Goal: Task Accomplishment & Management: Complete application form

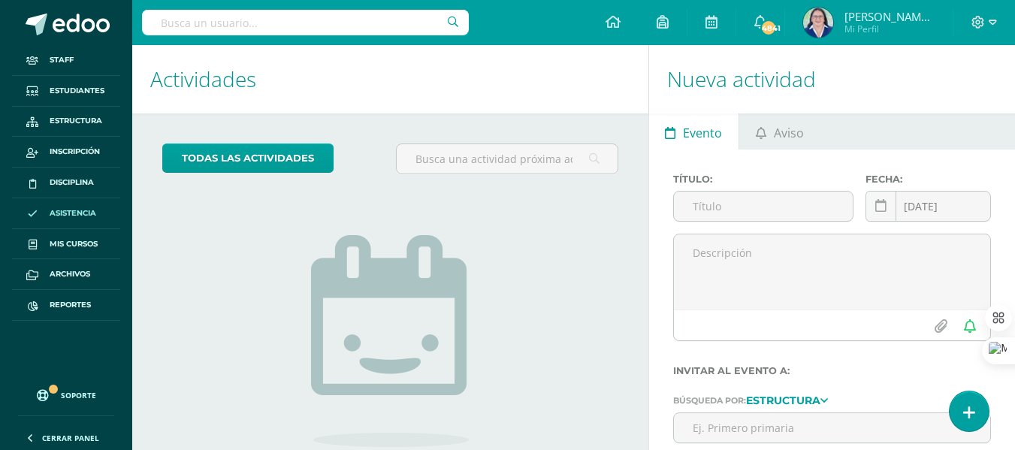
click at [74, 216] on span "Asistencia" at bounding box center [73, 213] width 47 height 12
click at [969, 410] on icon at bounding box center [969, 412] width 14 height 17
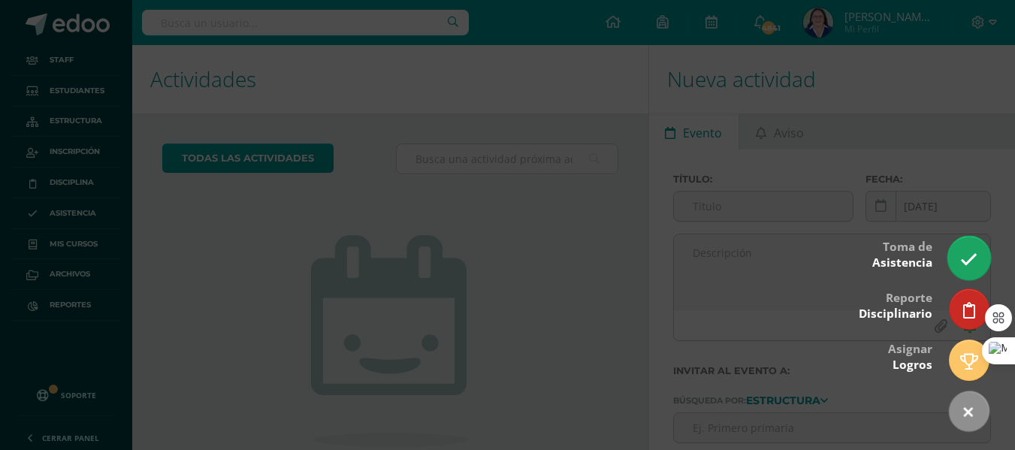
click at [963, 258] on icon at bounding box center [968, 259] width 17 height 17
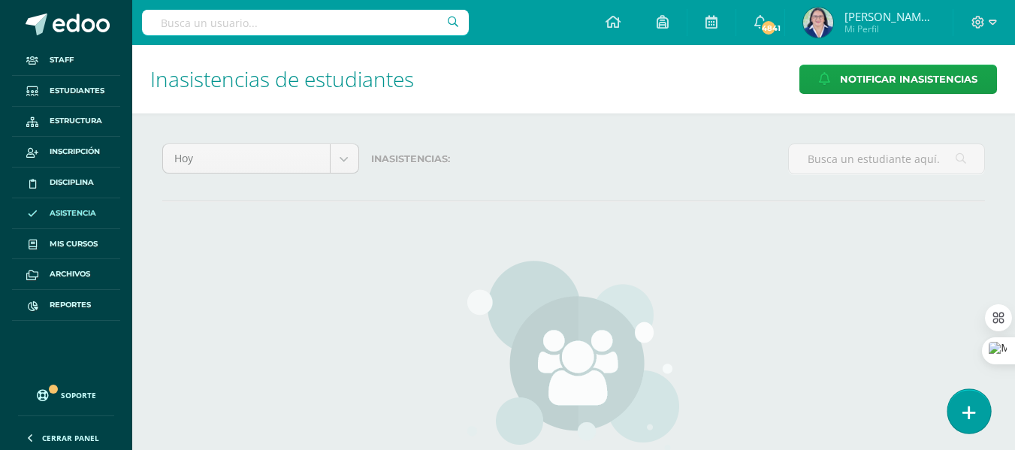
click at [972, 413] on icon at bounding box center [969, 412] width 14 height 17
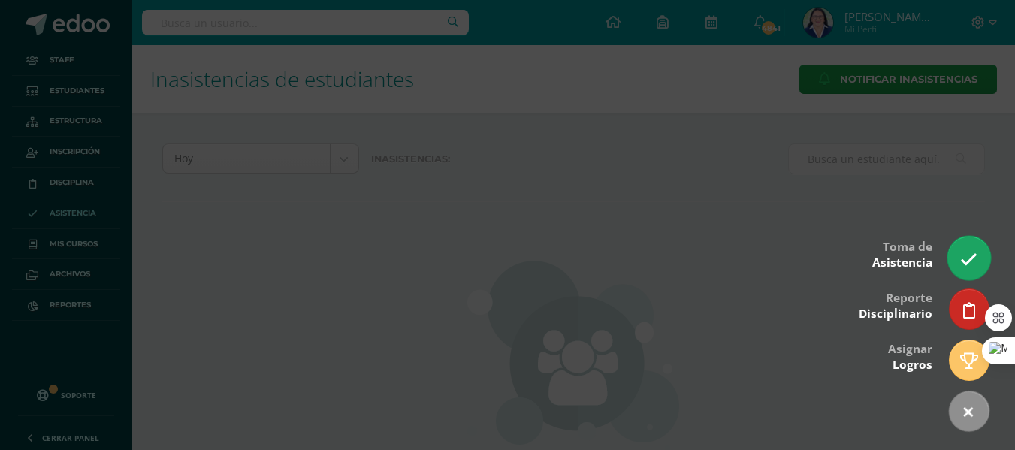
click at [969, 261] on icon at bounding box center [968, 259] width 17 height 17
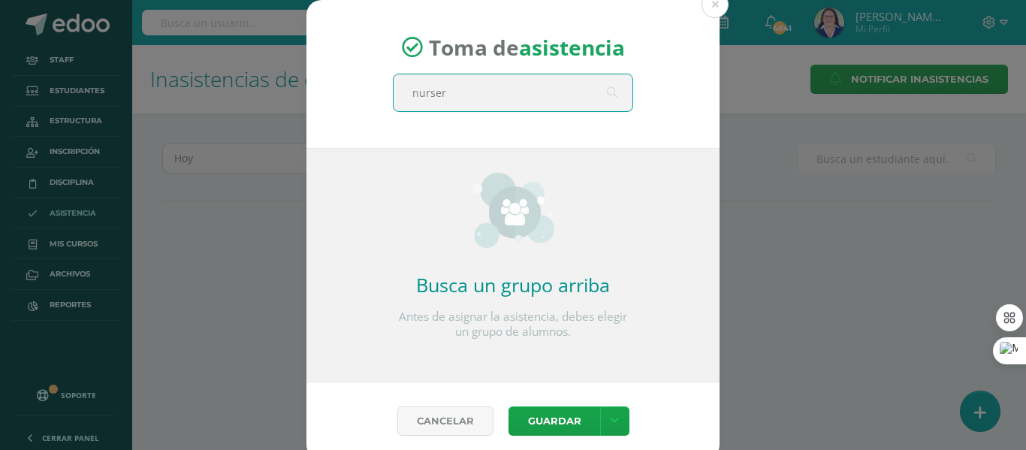
type input "nursery"
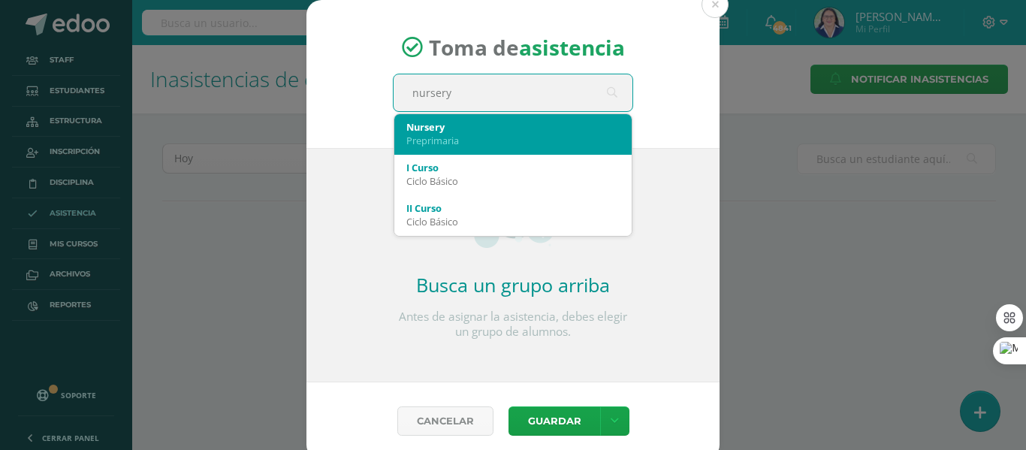
click at [449, 137] on div "Preprimaria" at bounding box center [512, 141] width 213 height 14
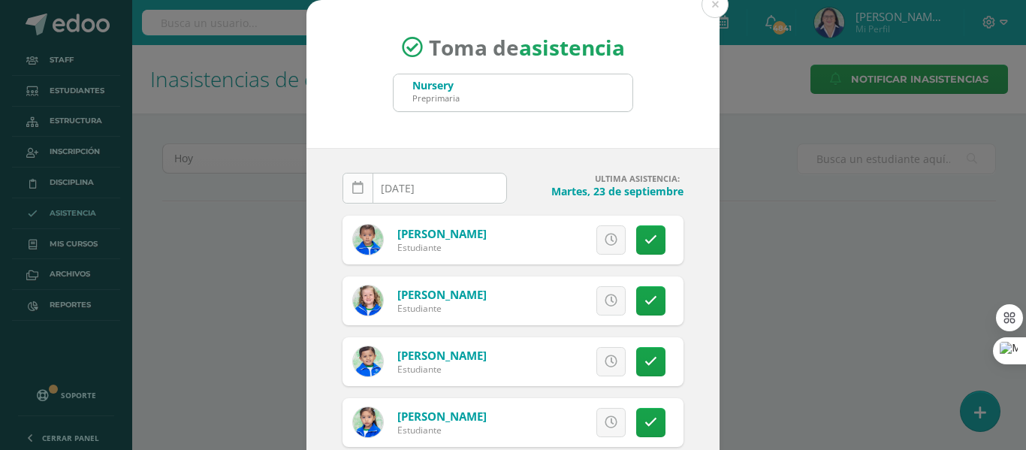
click at [357, 180] on link at bounding box center [357, 188] width 31 height 31
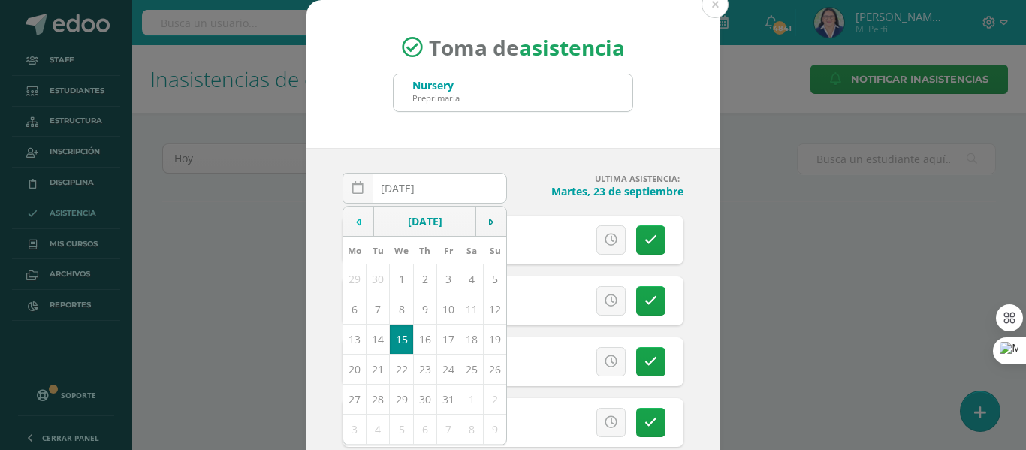
click at [359, 224] on td at bounding box center [358, 222] width 31 height 30
click at [488, 214] on td at bounding box center [491, 222] width 31 height 30
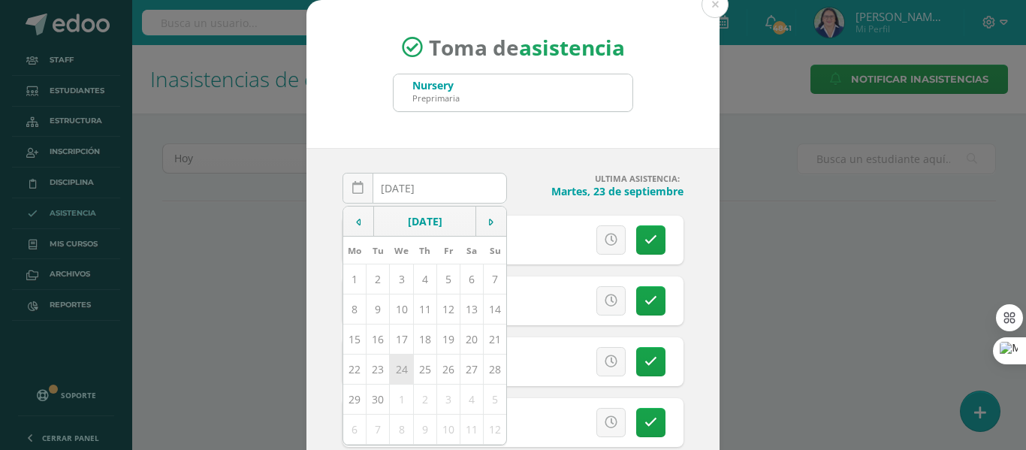
click at [397, 365] on td "24" at bounding box center [401, 369] width 23 height 30
type input "2025-09-24"
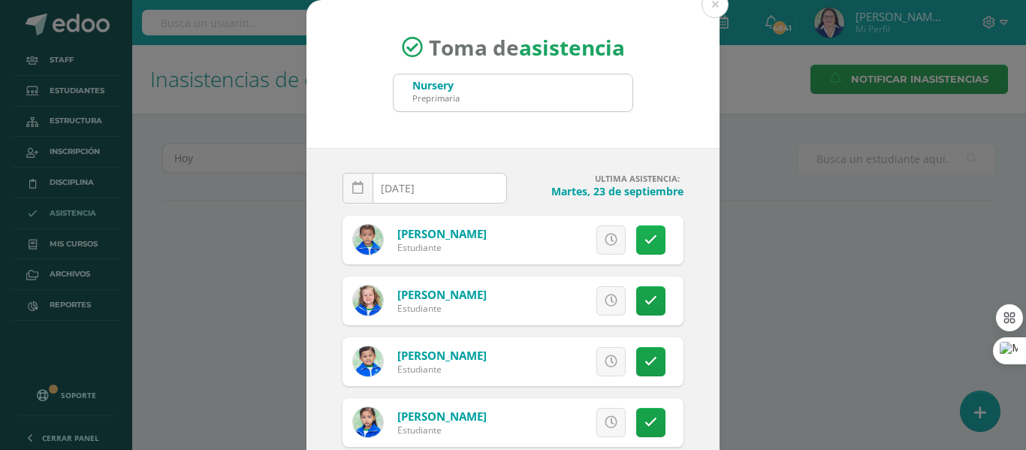
click at [644, 242] on icon at bounding box center [650, 240] width 13 height 13
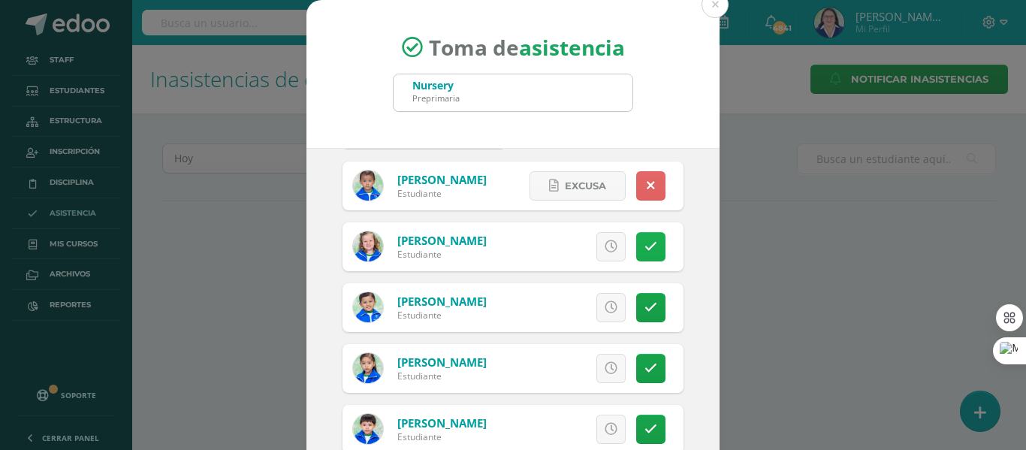
scroll to position [75, 0]
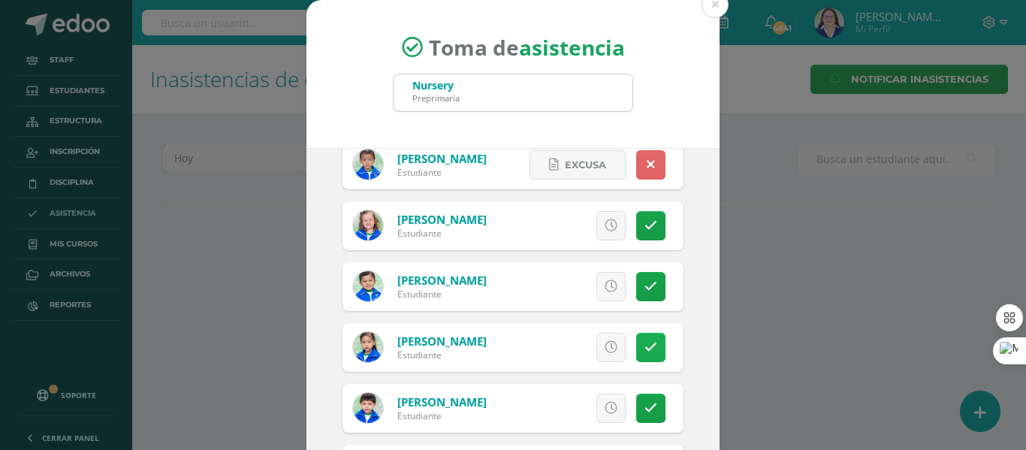
click at [638, 336] on link at bounding box center [650, 347] width 29 height 29
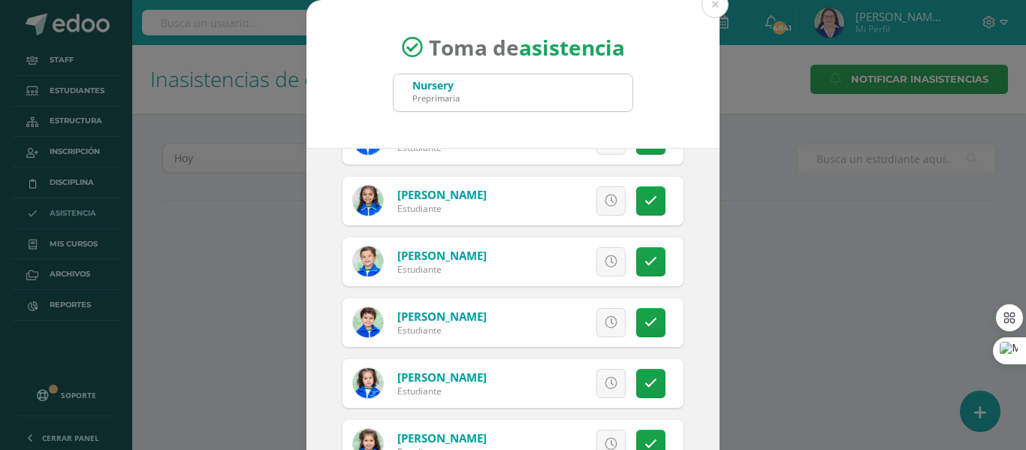
scroll to position [451, 0]
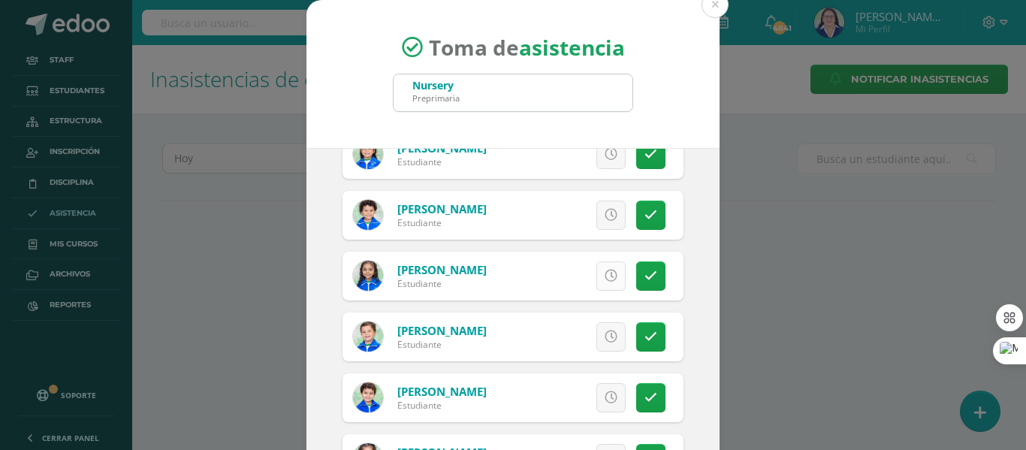
click at [605, 278] on icon at bounding box center [611, 276] width 13 height 13
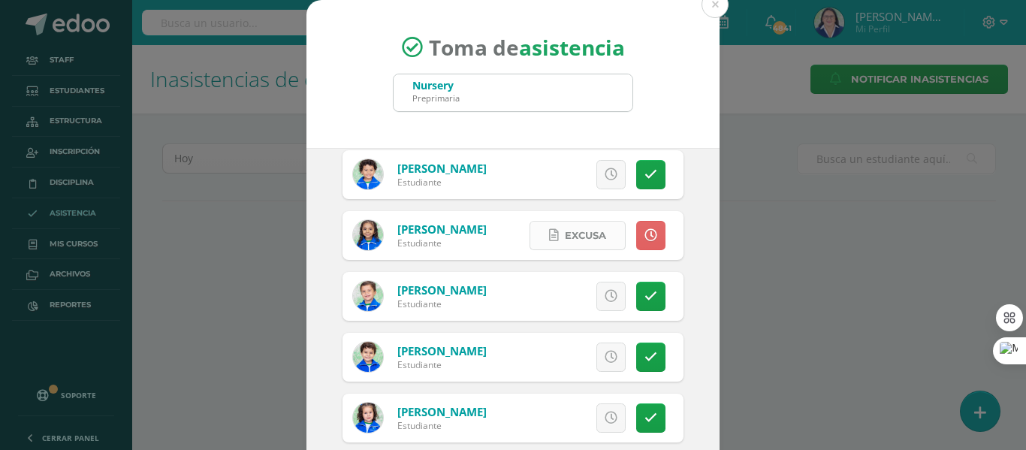
scroll to position [526, 0]
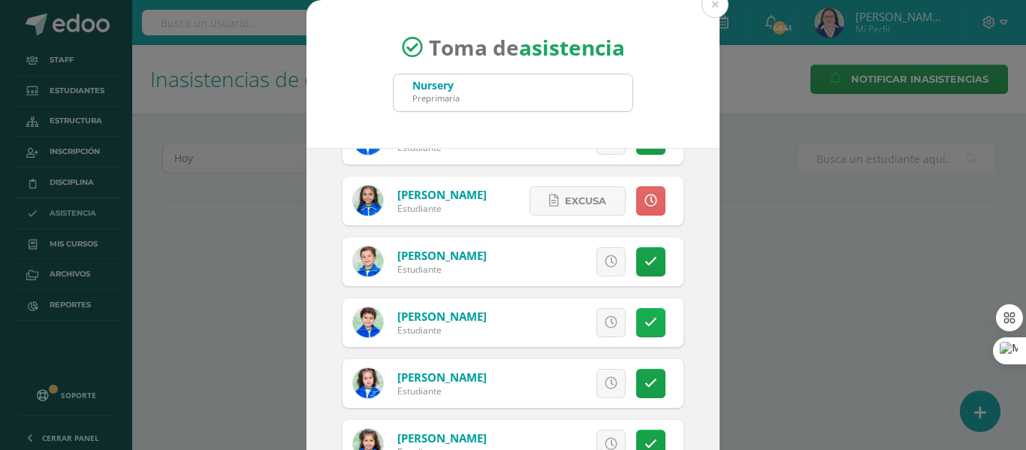
click at [638, 315] on link at bounding box center [650, 322] width 29 height 29
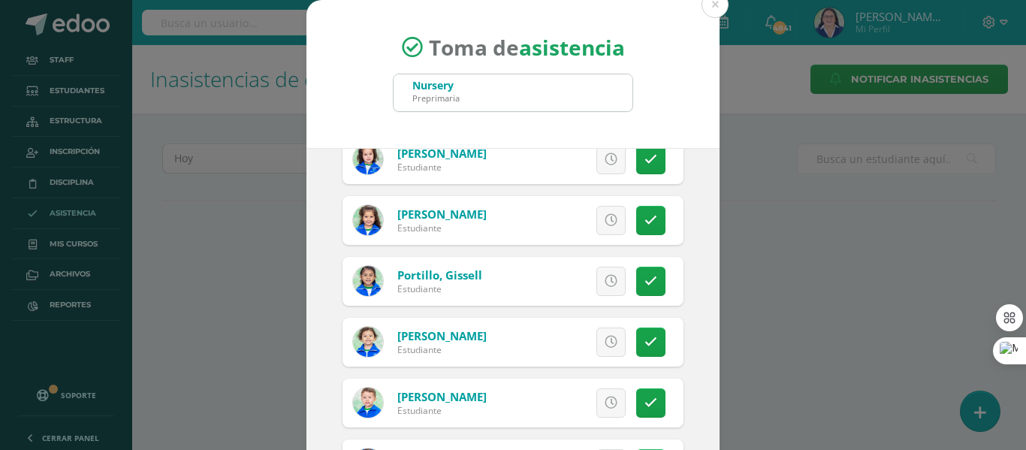
scroll to position [751, 0]
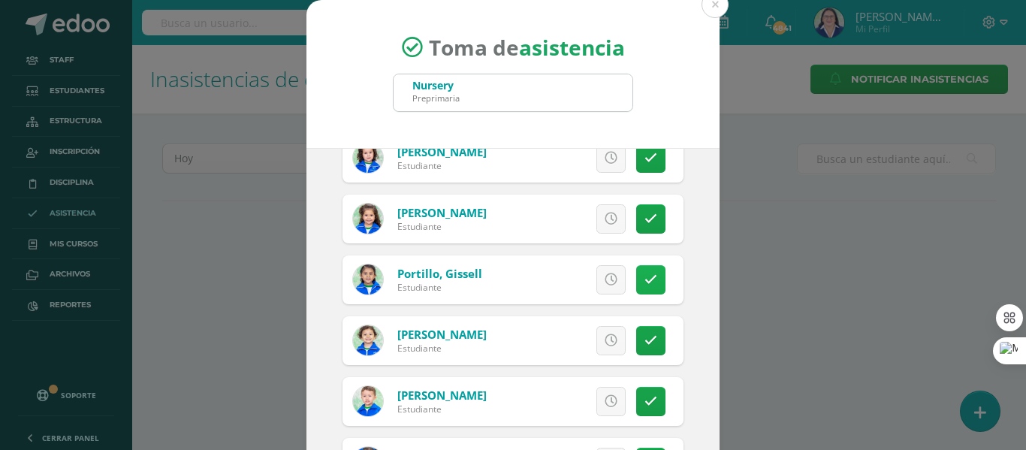
click at [644, 275] on icon at bounding box center [650, 279] width 13 height 13
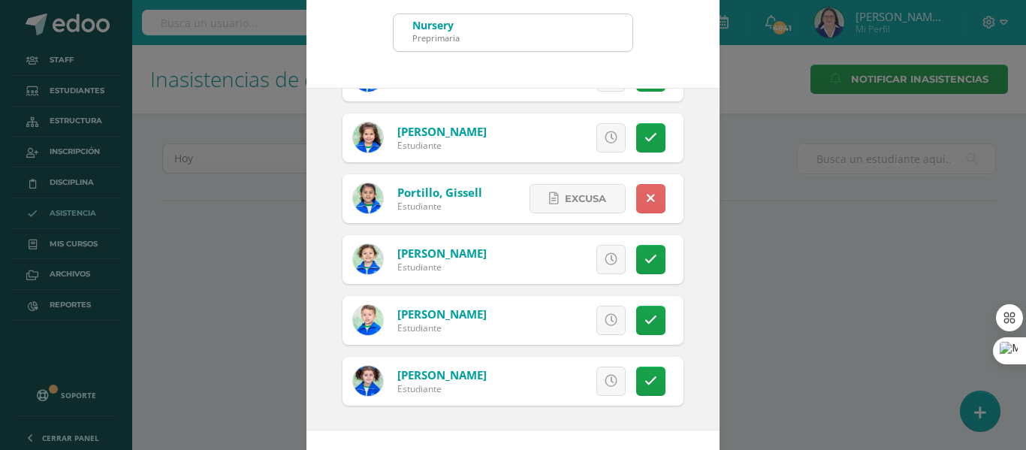
scroll to position [118, 0]
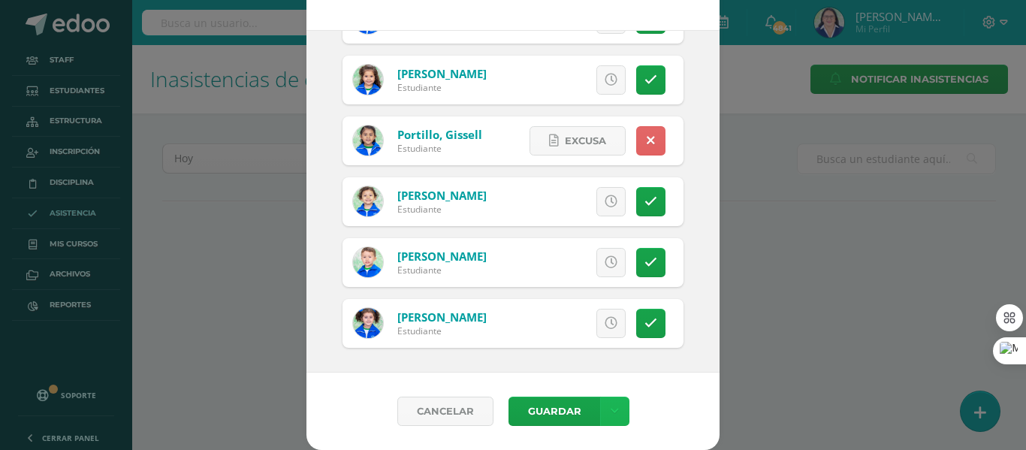
click at [612, 412] on link at bounding box center [614, 410] width 29 height 29
click at [582, 349] on link "Guardar sin notificar inasistencias" at bounding box center [577, 354] width 165 height 36
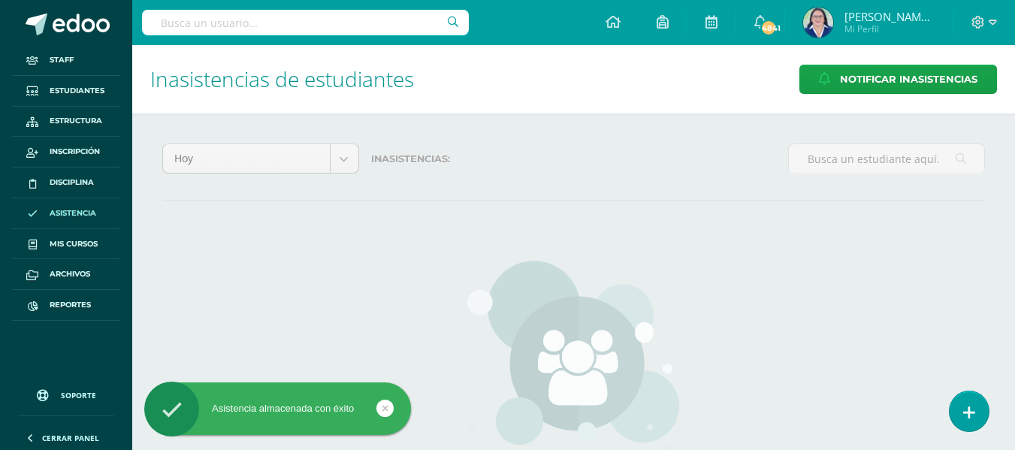
click at [976, 408] on link at bounding box center [968, 411] width 39 height 40
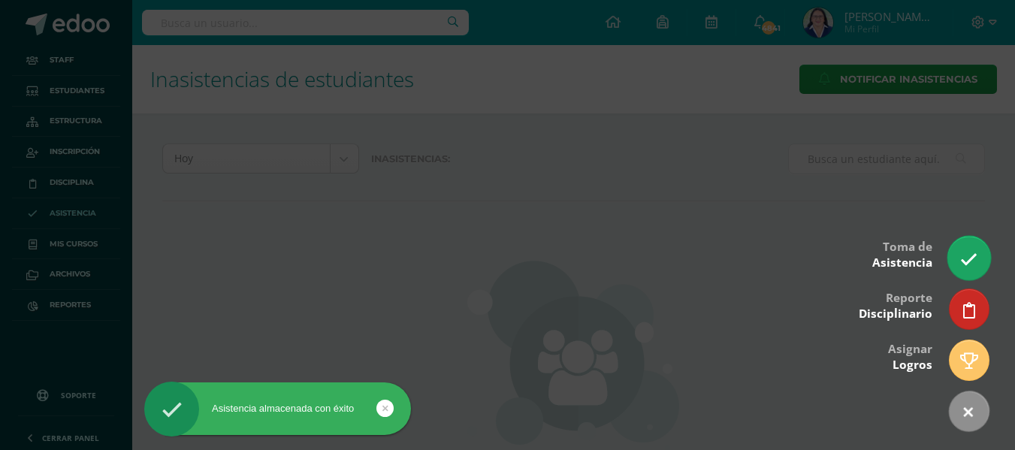
click at [966, 243] on link at bounding box center [968, 258] width 43 height 44
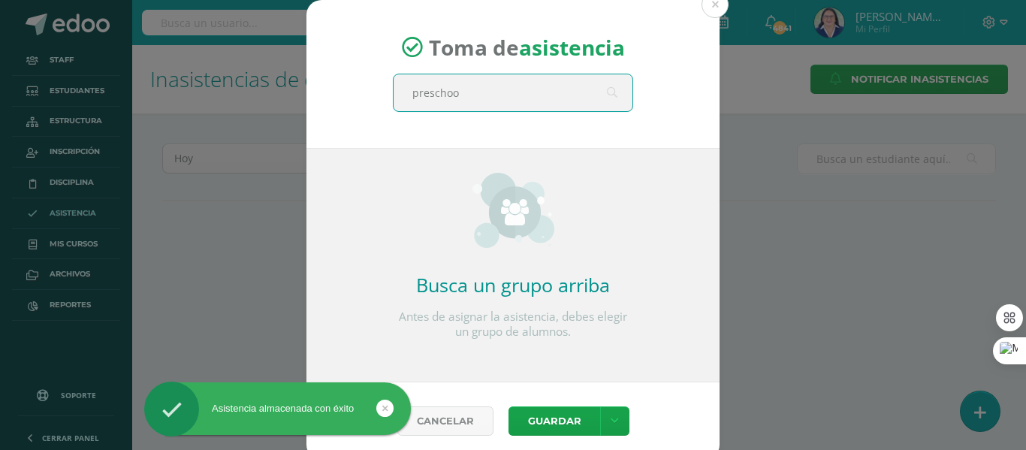
type input "preschool"
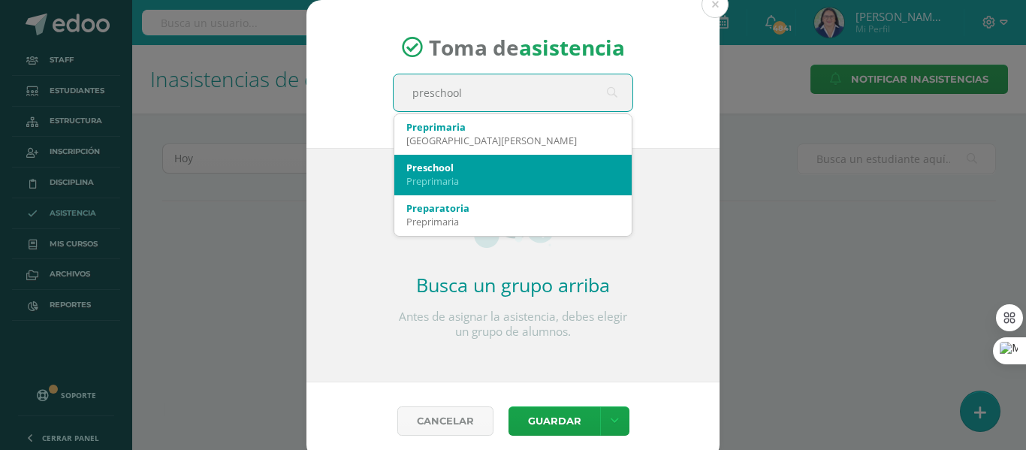
click at [520, 166] on div "Preschool" at bounding box center [512, 168] width 213 height 14
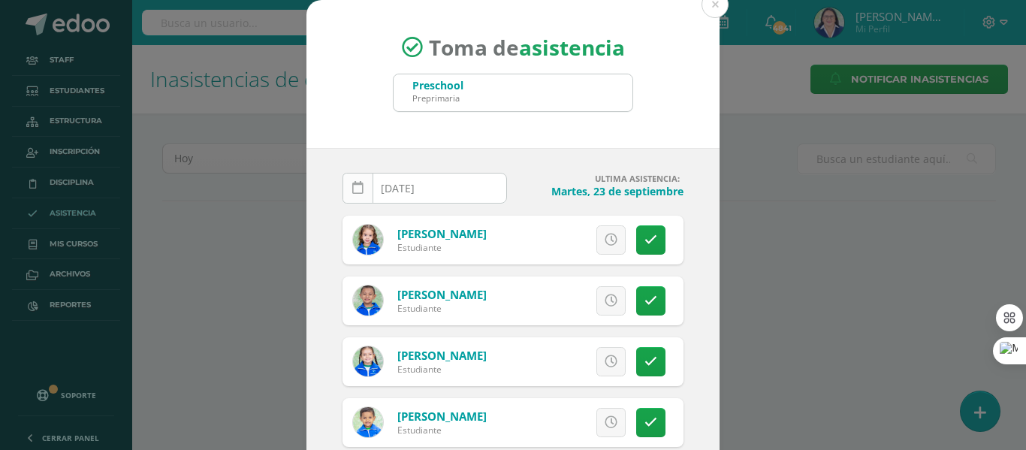
click at [352, 183] on icon at bounding box center [357, 188] width 11 height 13
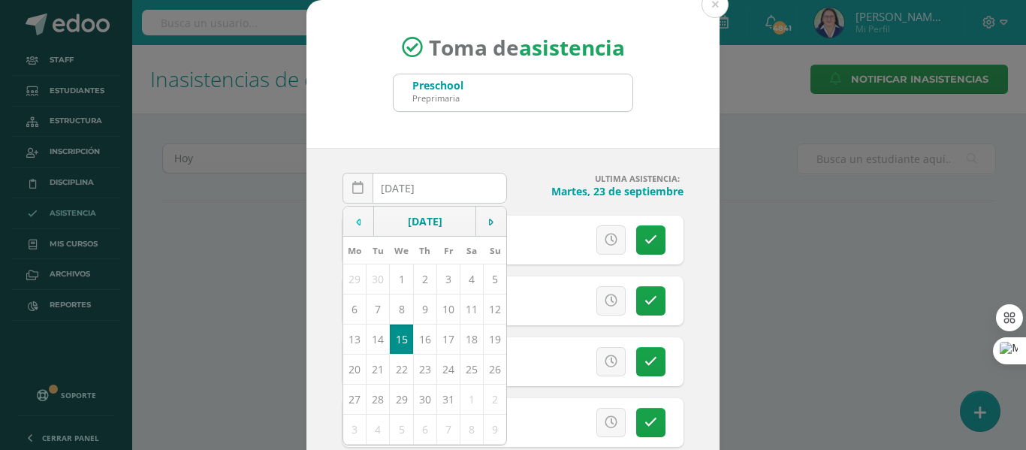
click at [356, 221] on td at bounding box center [358, 222] width 31 height 30
click at [399, 370] on td "24" at bounding box center [401, 369] width 23 height 30
type input "2025-09-24"
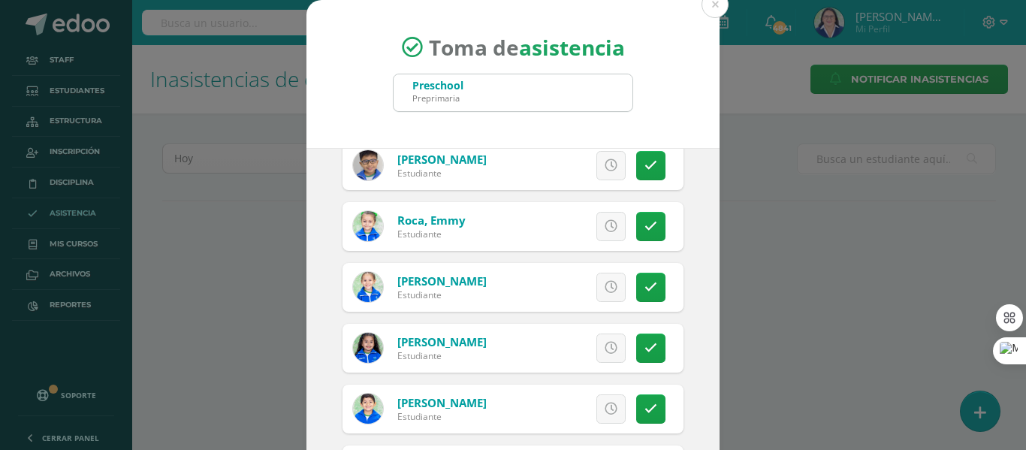
scroll to position [1913, 0]
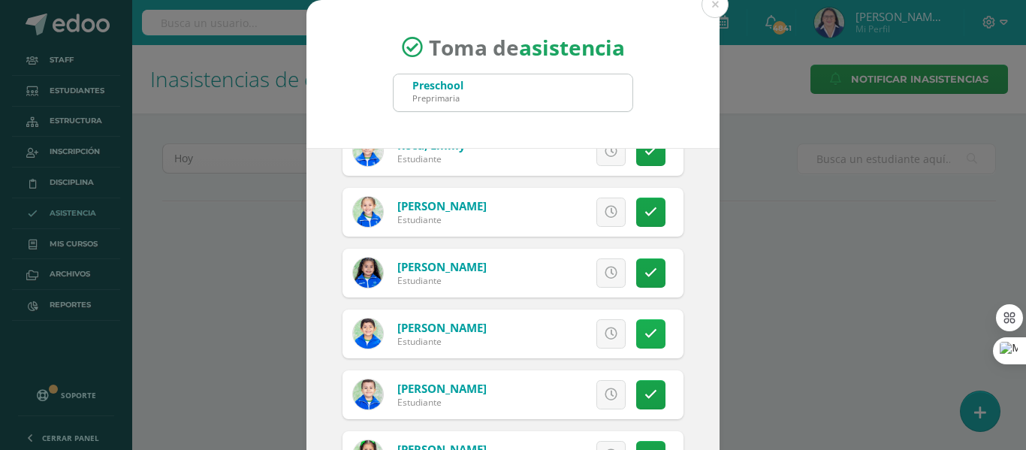
click at [641, 344] on link at bounding box center [650, 333] width 29 height 29
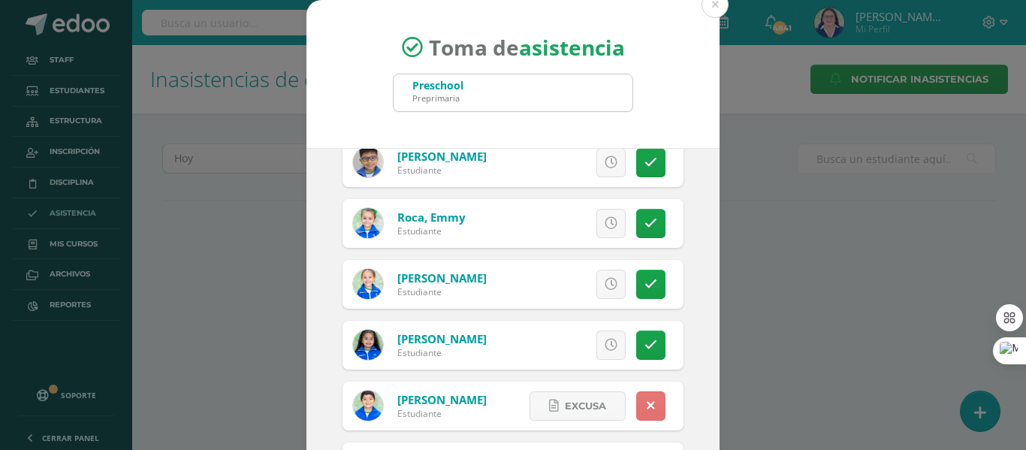
scroll to position [1763, 0]
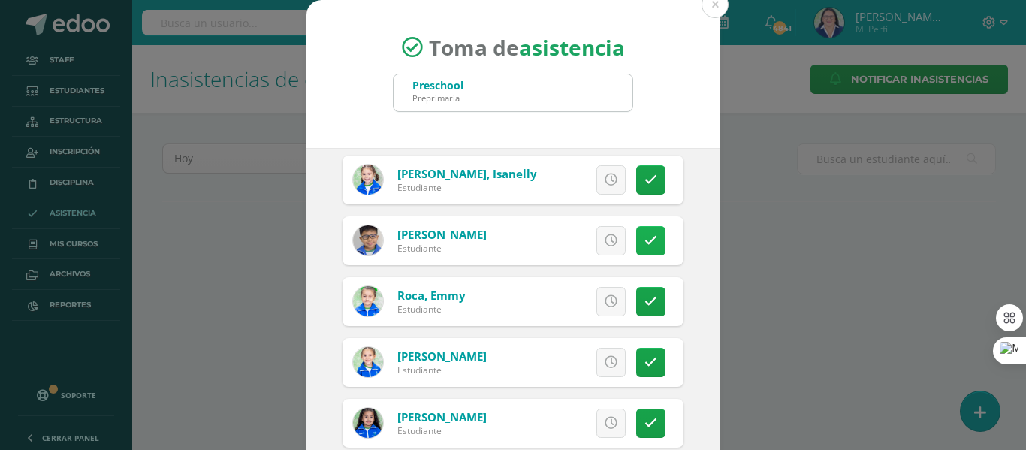
click at [644, 245] on icon at bounding box center [650, 240] width 13 height 13
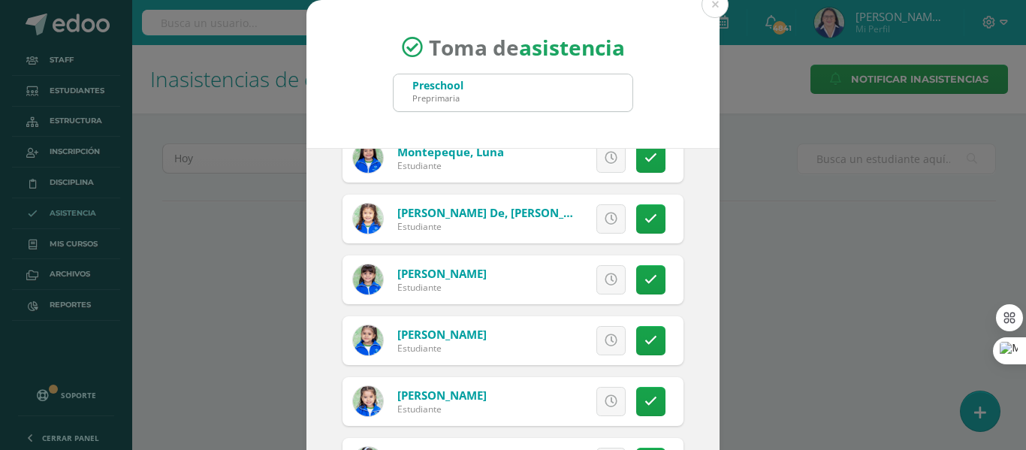
scroll to position [1162, 0]
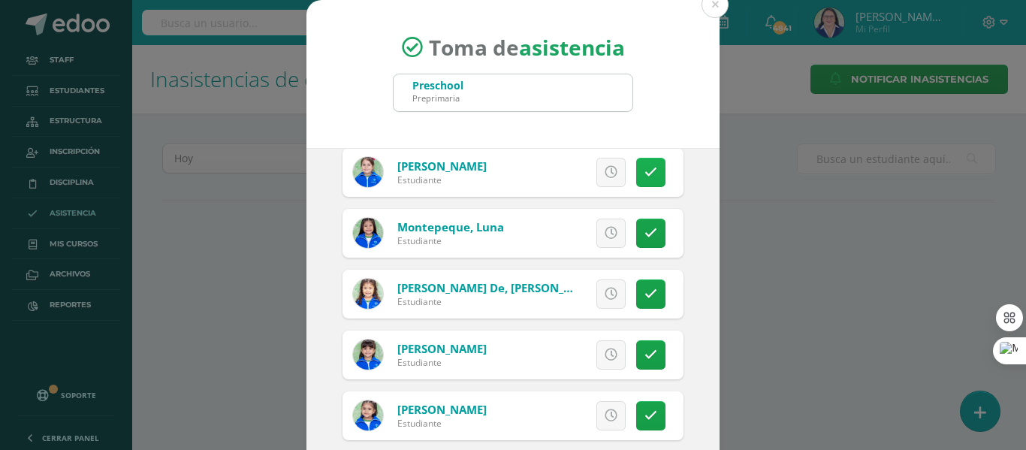
click at [644, 170] on icon at bounding box center [650, 172] width 13 height 13
click at [644, 229] on icon at bounding box center [650, 233] width 13 height 13
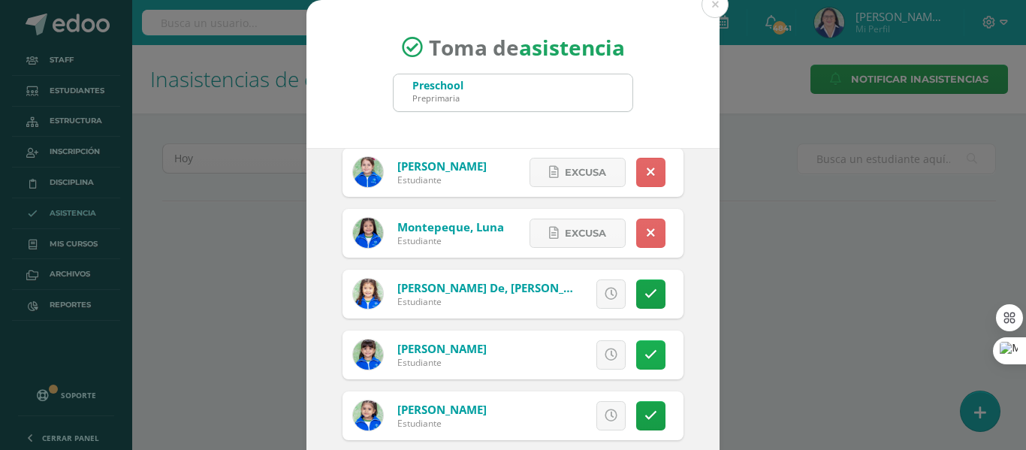
click at [644, 353] on icon at bounding box center [650, 354] width 13 height 13
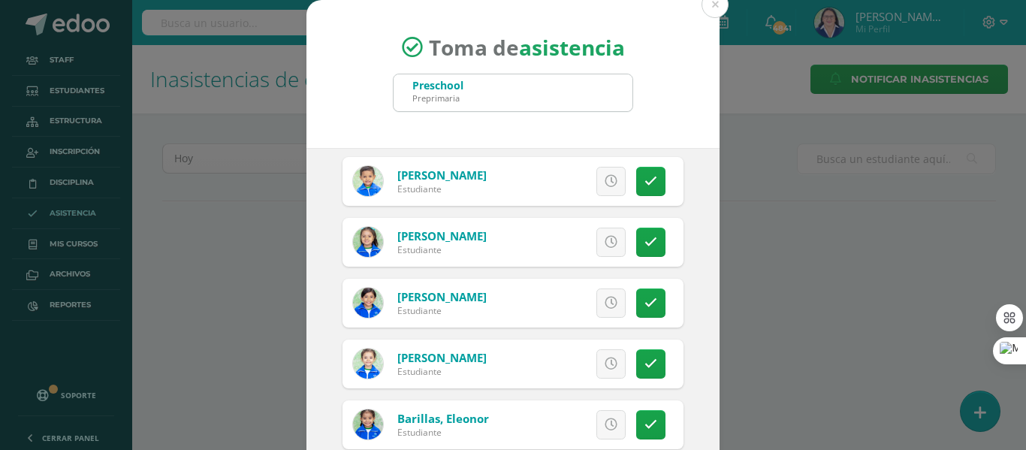
scroll to position [261, 0]
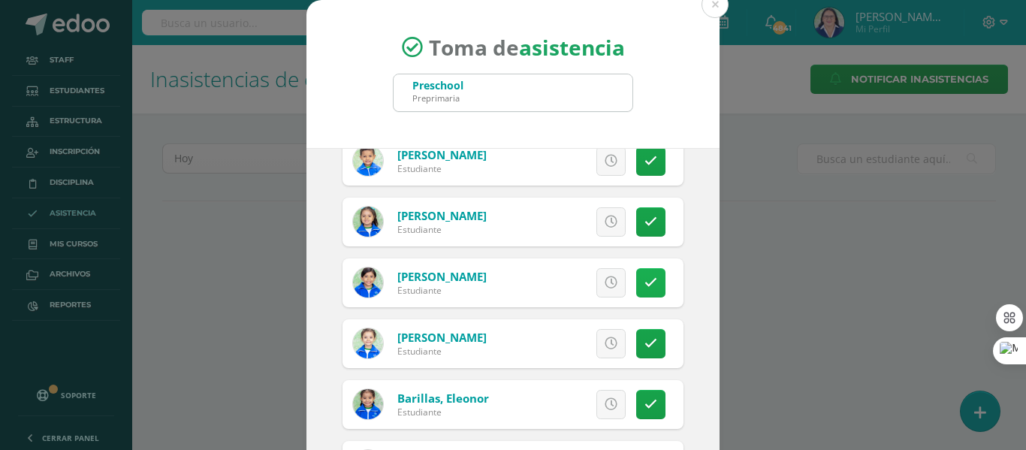
click at [644, 281] on icon at bounding box center [650, 282] width 13 height 13
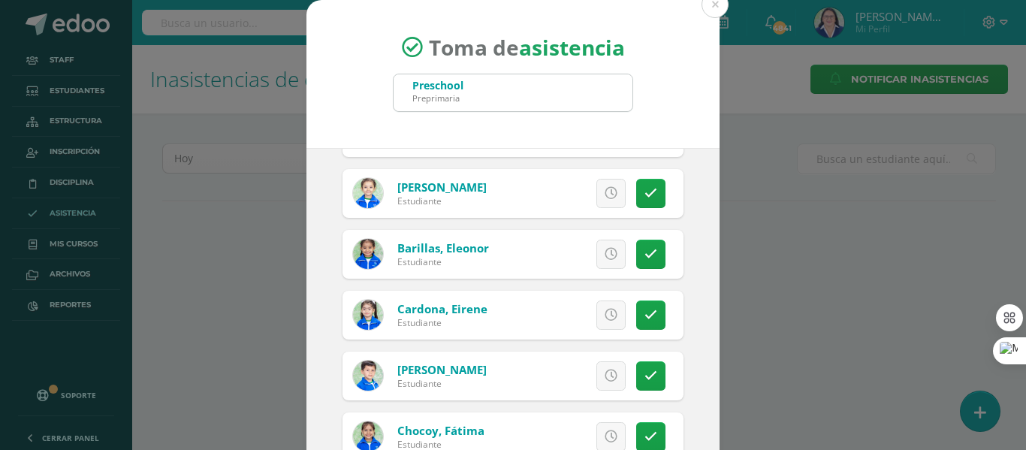
scroll to position [562, 0]
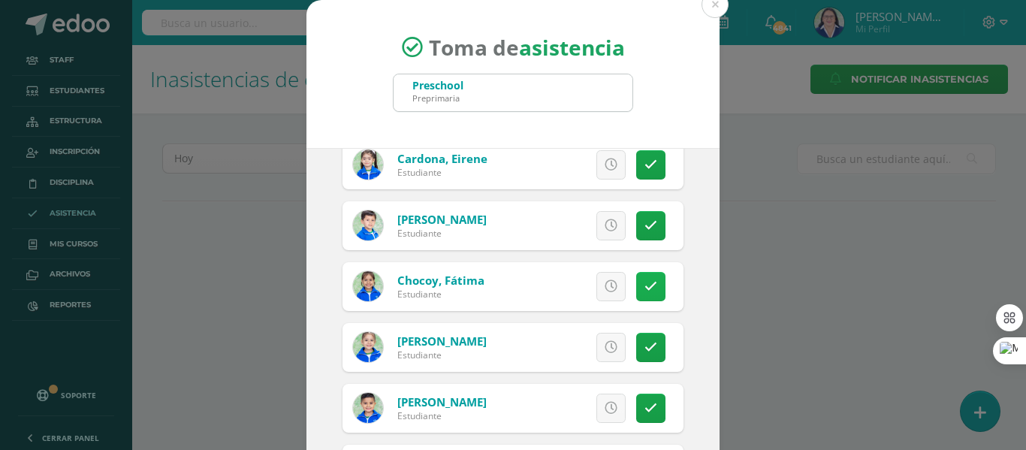
click at [642, 284] on link at bounding box center [650, 286] width 29 height 29
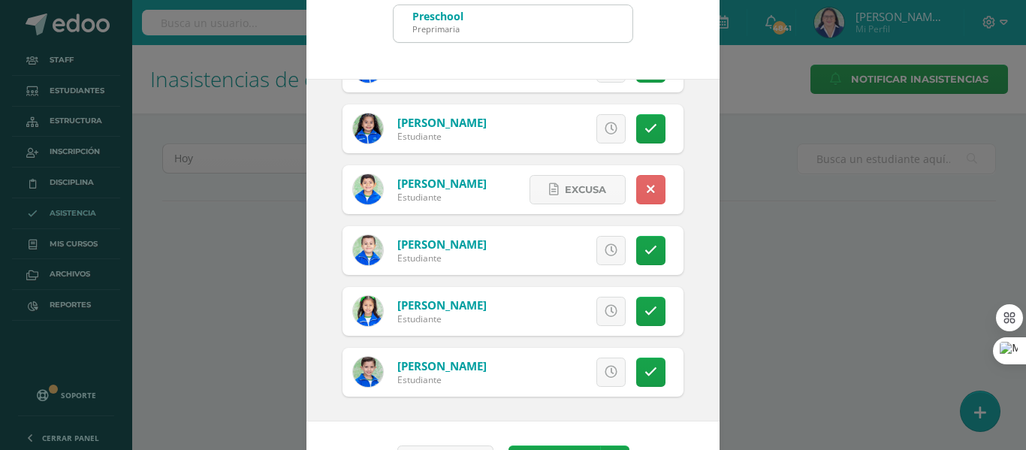
scroll to position [118, 0]
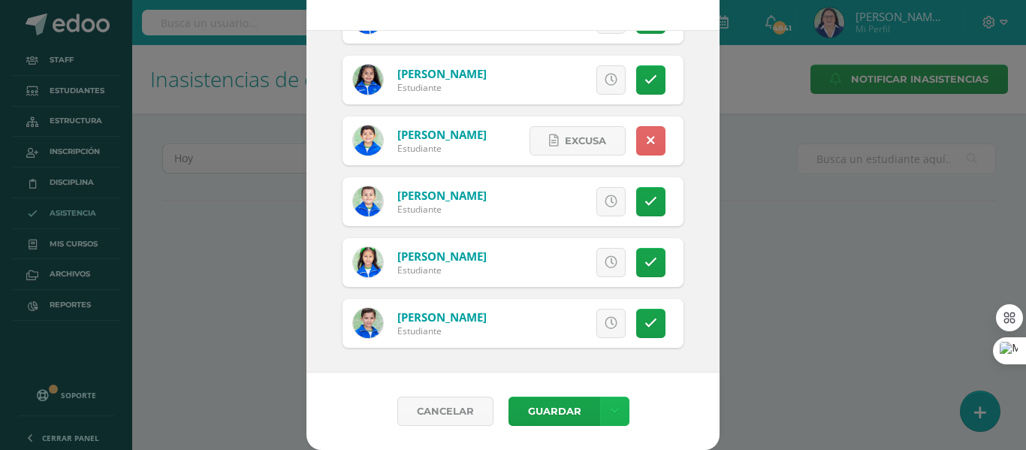
click at [611, 409] on icon at bounding box center [615, 411] width 8 height 13
click at [565, 340] on link "Guardar sin notificar inasistencias" at bounding box center [577, 354] width 165 height 36
click at [566, 350] on link "Guardar sin notificar inasistencias" at bounding box center [577, 354] width 165 height 36
